Goal: Information Seeking & Learning: Learn about a topic

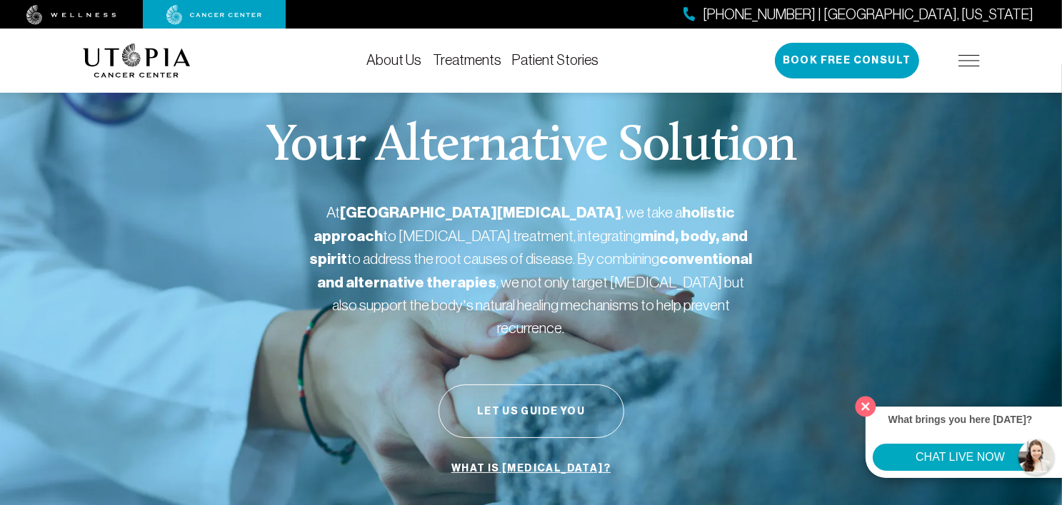
click at [862, 405] on button "Close" at bounding box center [865, 406] width 29 height 29
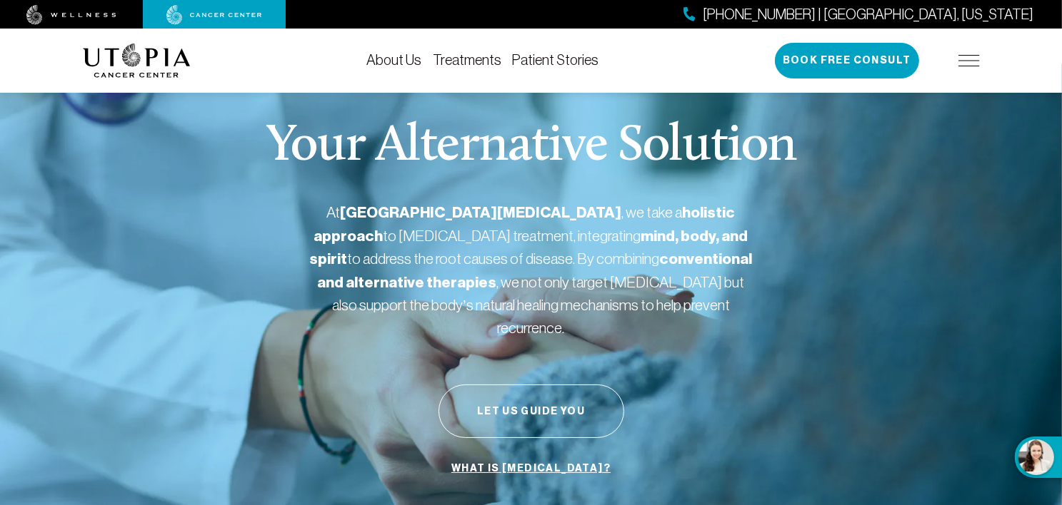
click at [464, 61] on link "Treatments" at bounding box center [467, 60] width 69 height 16
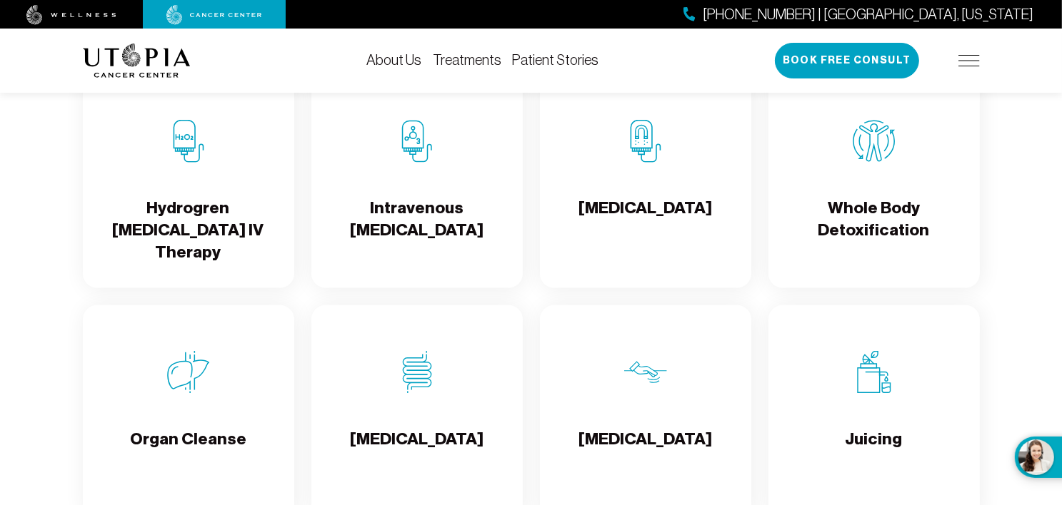
scroll to position [1713, 0]
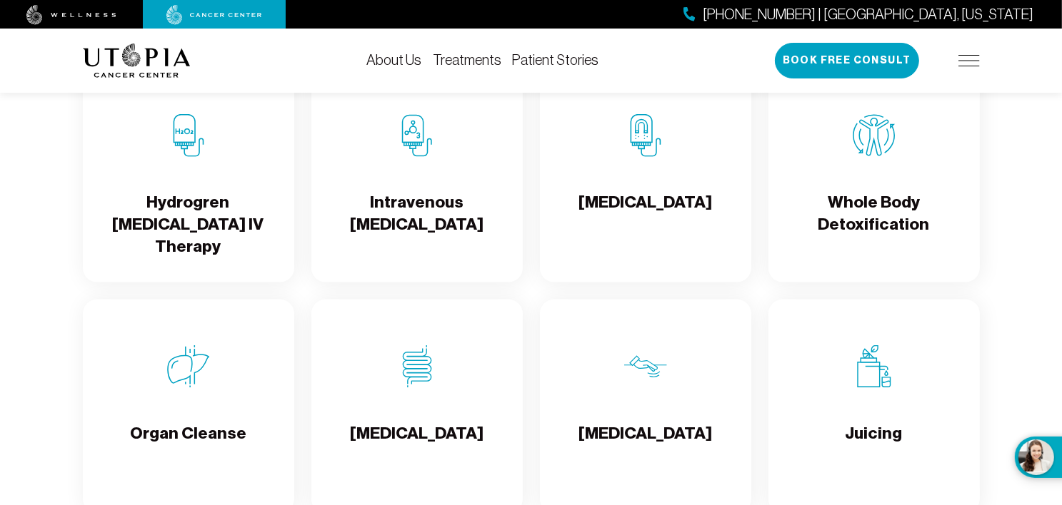
click at [645, 219] on h4 "[MEDICAL_DATA]" at bounding box center [644, 214] width 133 height 46
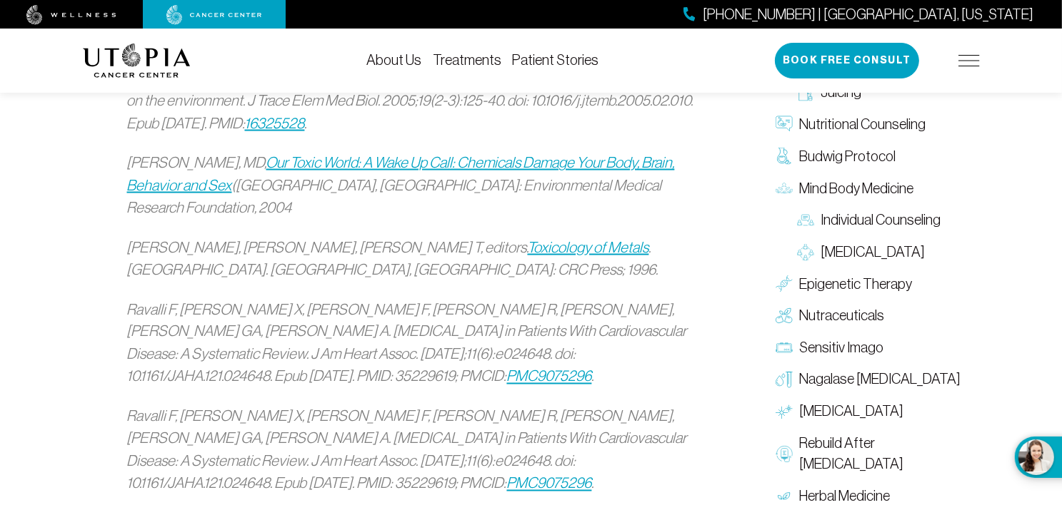
scroll to position [2356, 0]
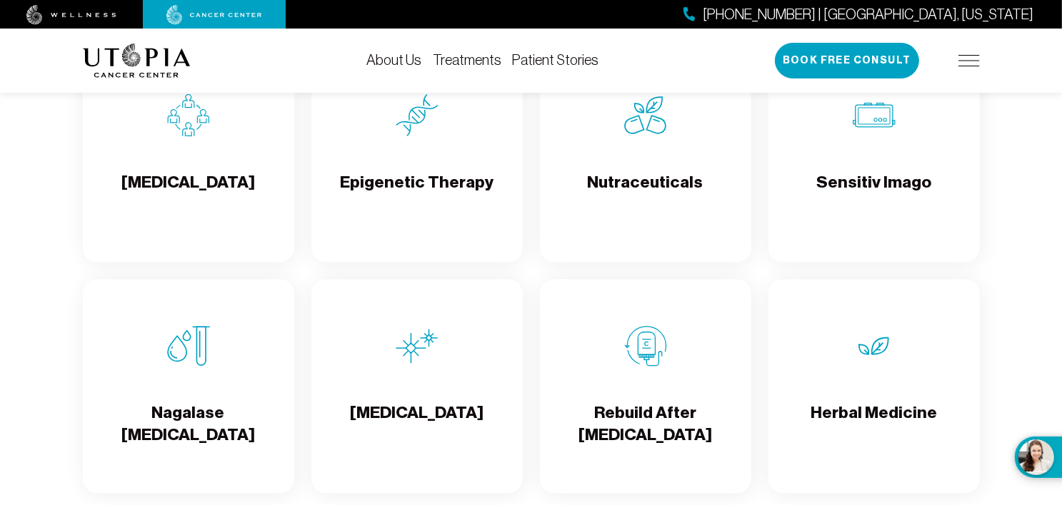
scroll to position [2356, 0]
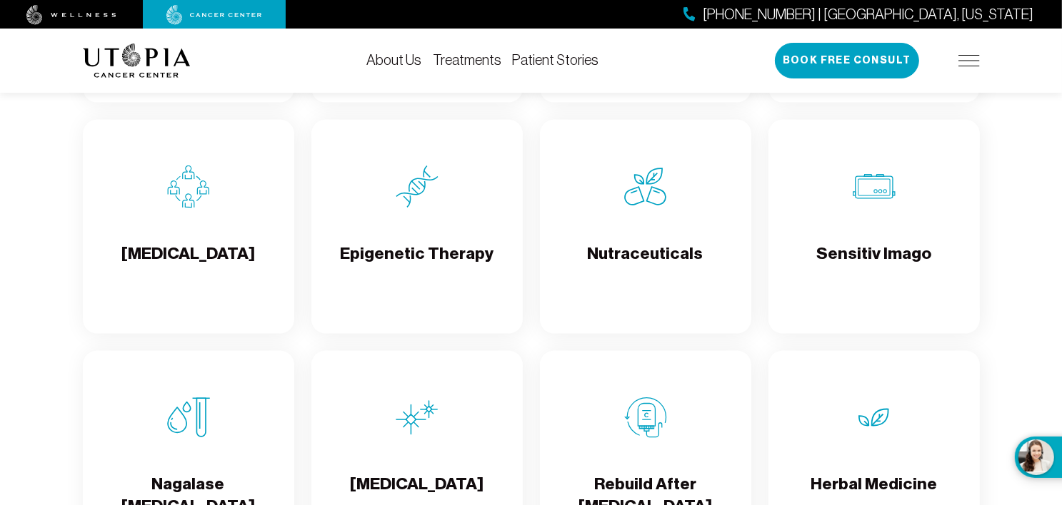
click at [621, 214] on div "Nutraceuticals" at bounding box center [645, 227] width 211 height 214
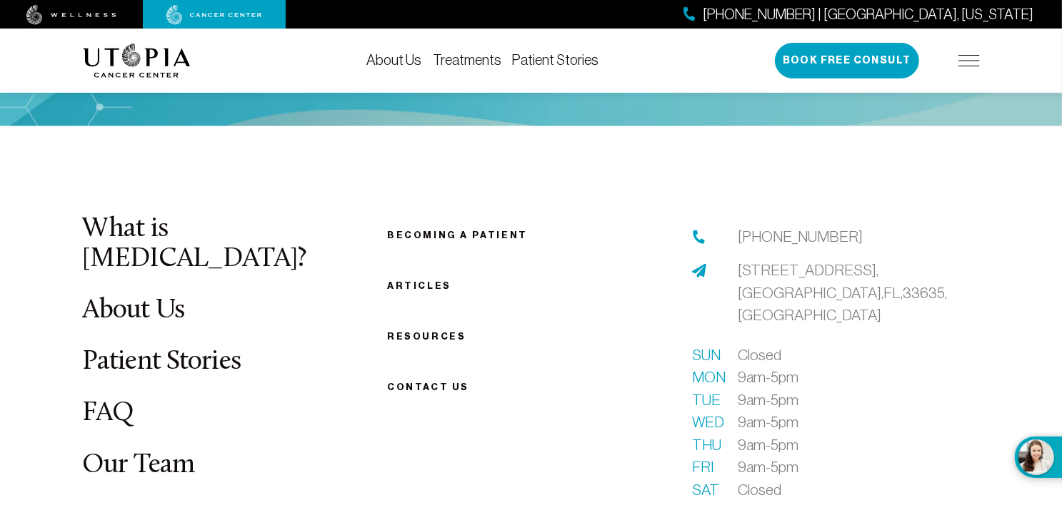
scroll to position [2641, 0]
